Goal: Information Seeking & Learning: Learn about a topic

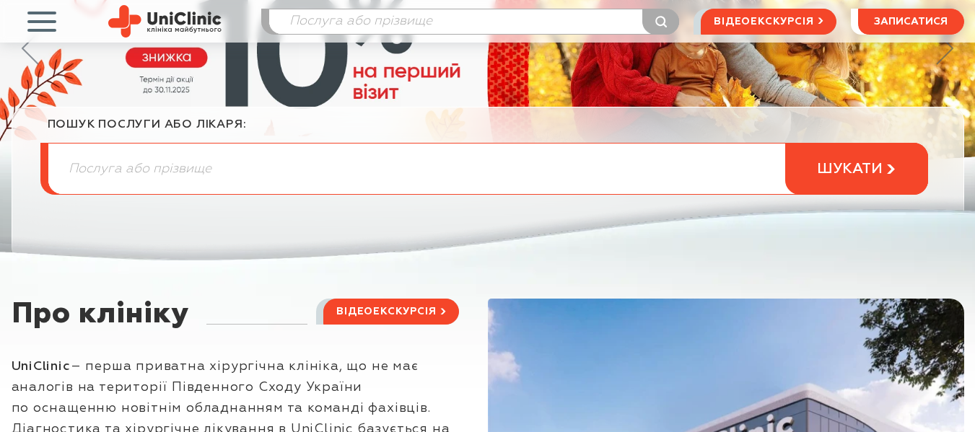
scroll to position [217, 0]
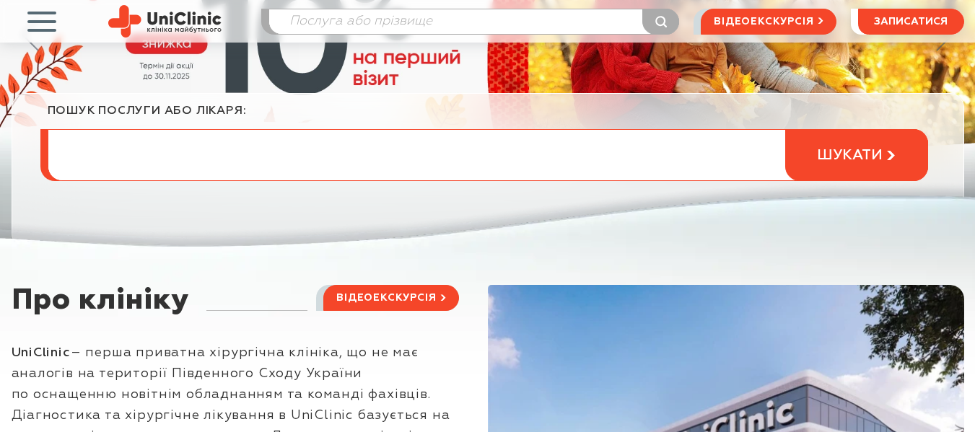
click at [383, 161] on input "search" at bounding box center [487, 155] width 879 height 51
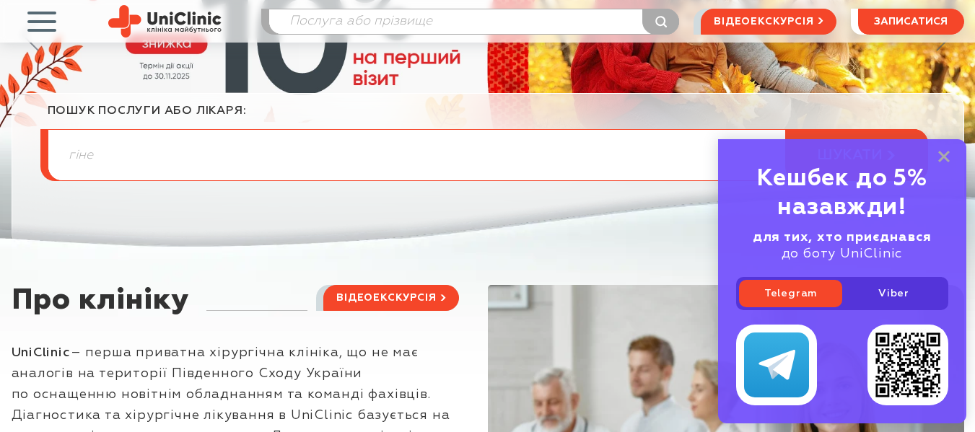
type input "гіне"
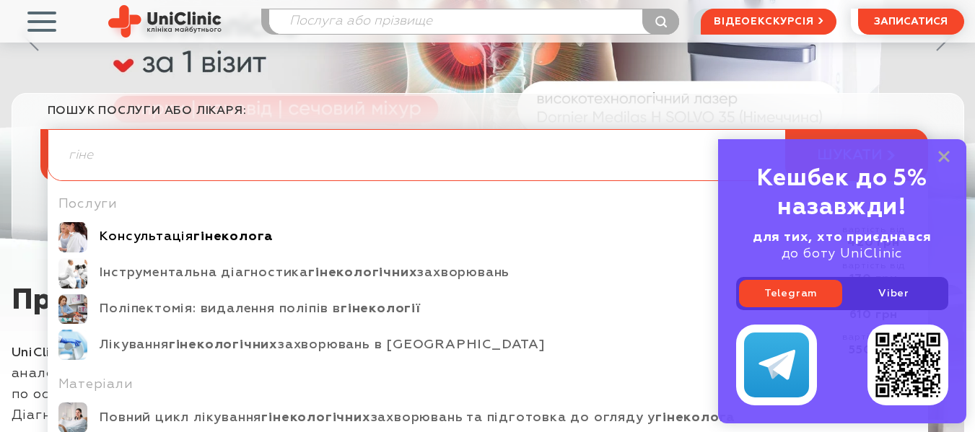
click at [248, 231] on b "гінеколога" at bounding box center [234, 236] width 80 height 13
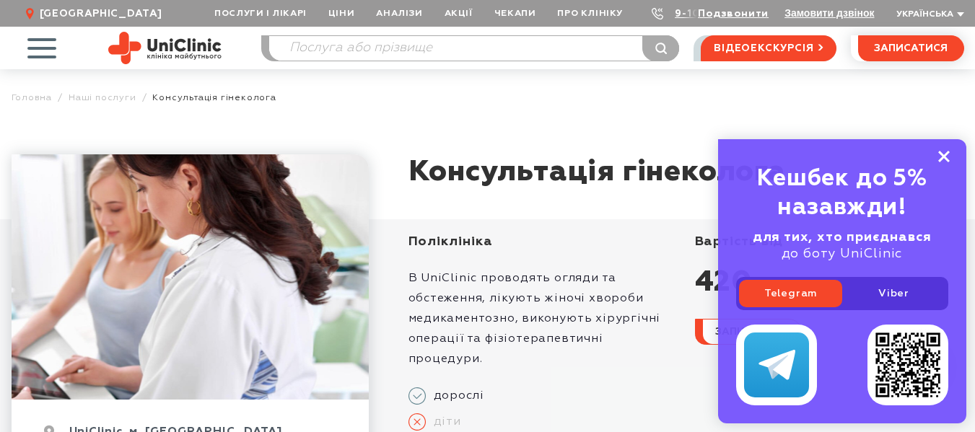
click at [946, 156] on rect at bounding box center [945, 157] width 12 height 12
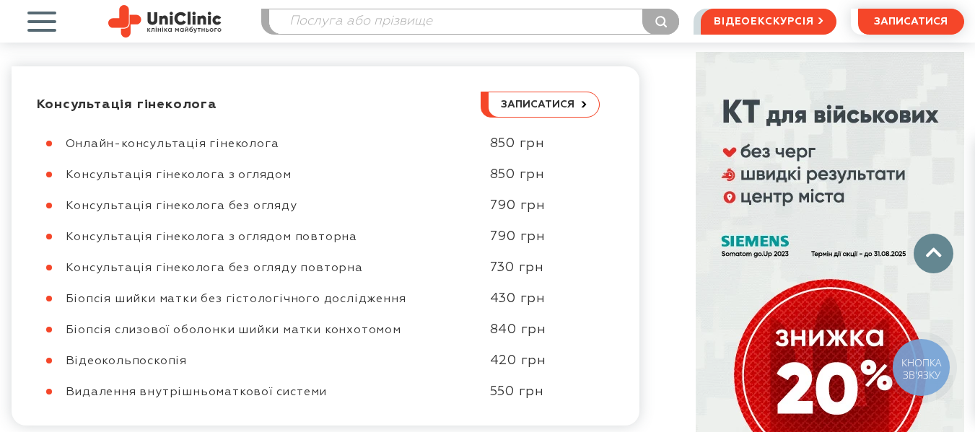
scroll to position [722, 0]
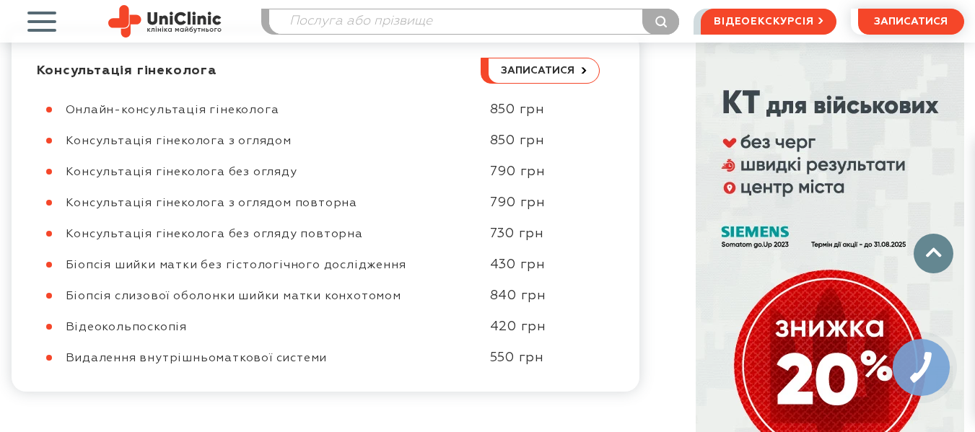
click at [265, 138] on span "Консультація гінеколога з оглядом" at bounding box center [179, 142] width 226 height 12
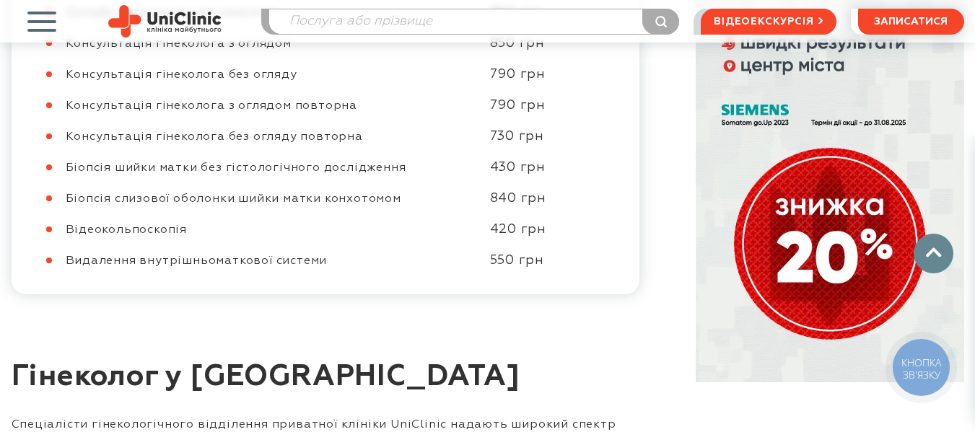
scroll to position [578, 0]
